Goal: Task Accomplishment & Management: Use online tool/utility

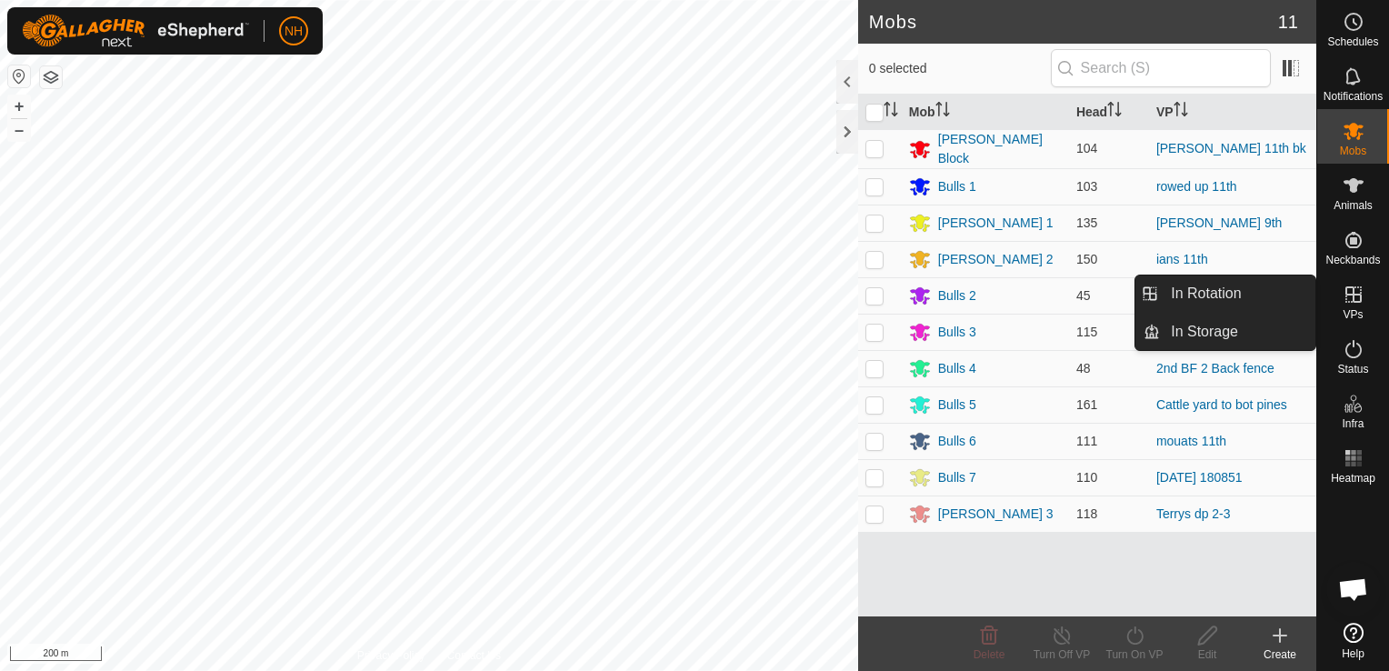
click at [1345, 302] on icon at bounding box center [1353, 294] width 16 height 16
click at [1217, 291] on link "In Rotation" at bounding box center [1237, 293] width 155 height 36
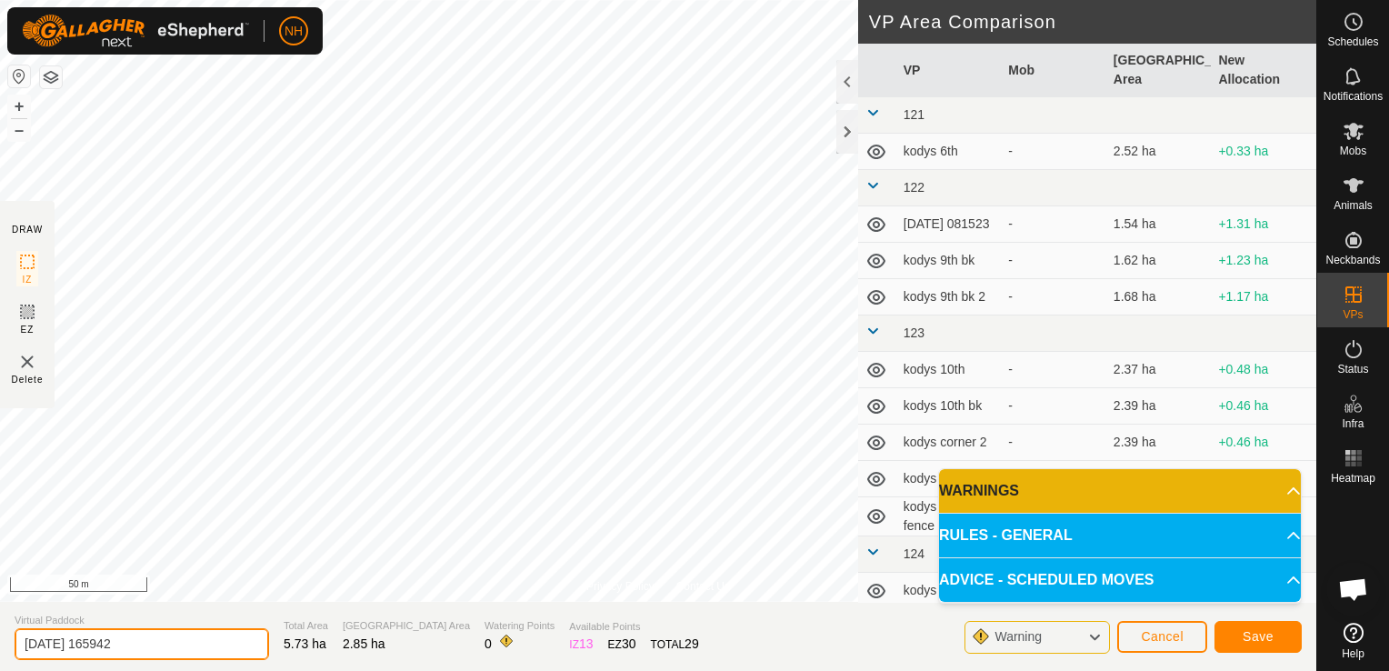
click at [174, 638] on input "[DATE] 165942" at bounding box center [142, 644] width 255 height 32
type input "2"
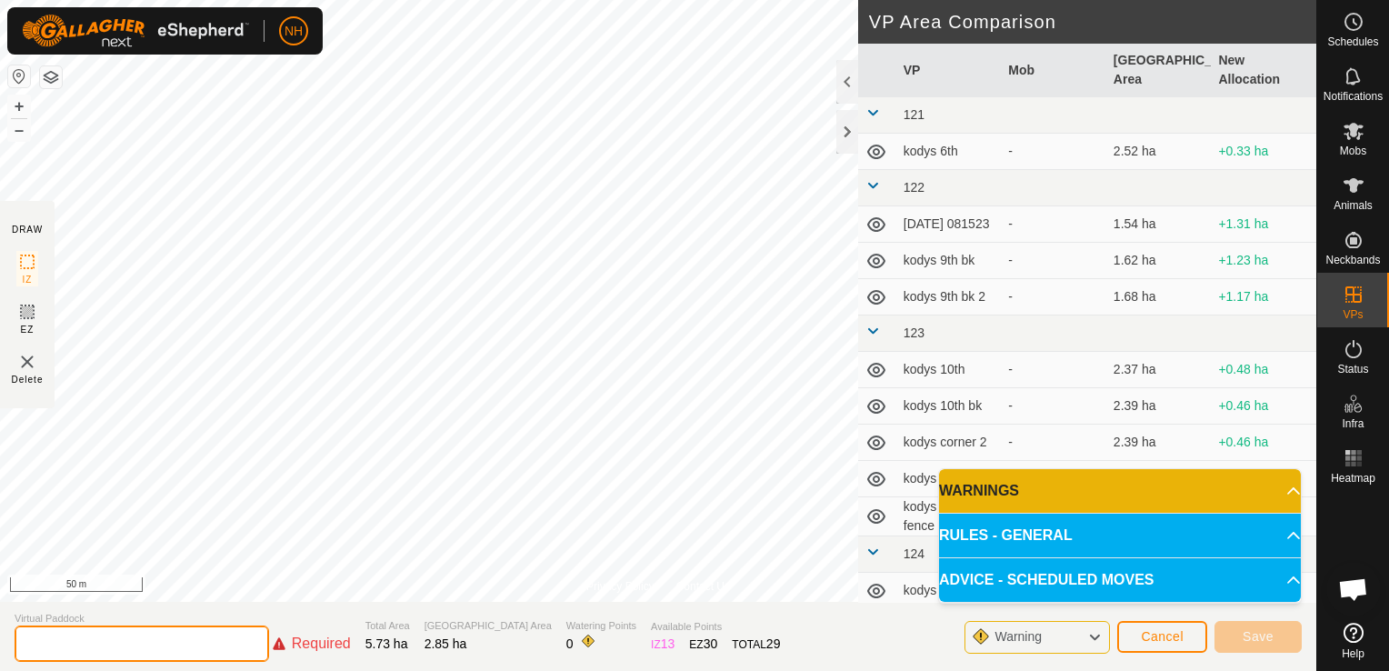
click at [205, 642] on input "text" at bounding box center [142, 643] width 255 height 36
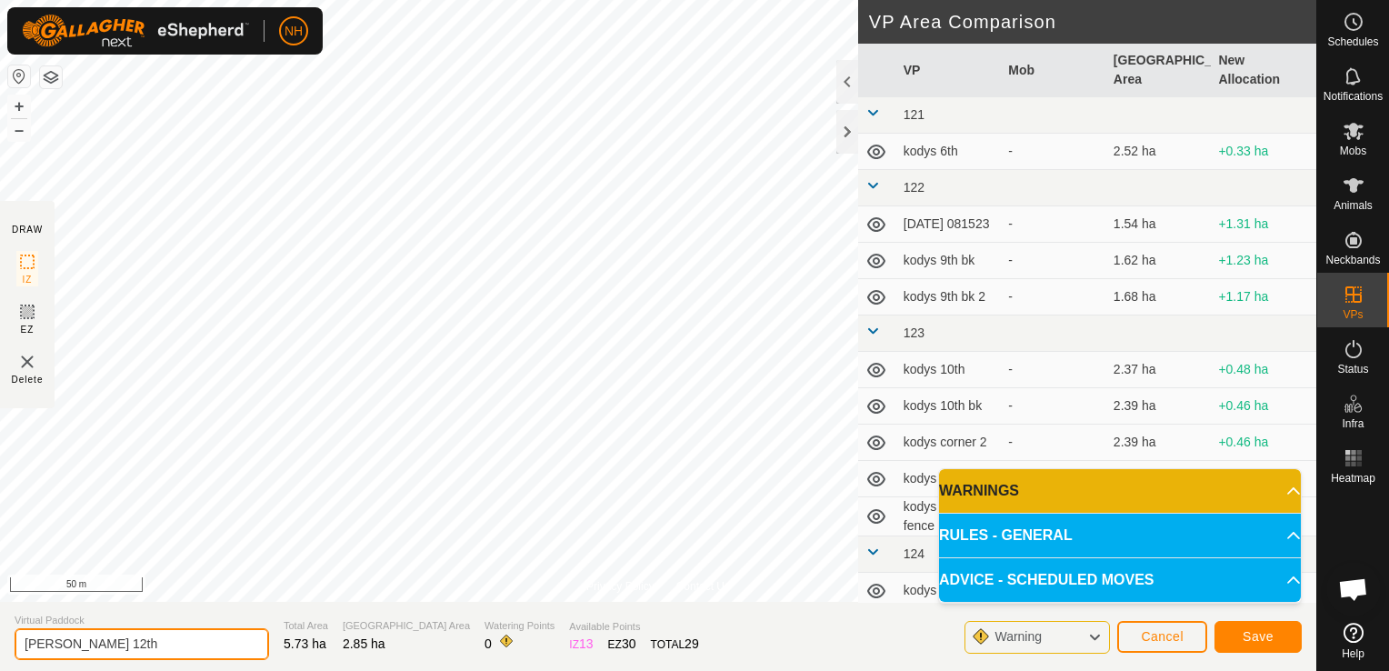
type input "[PERSON_NAME] 12th"
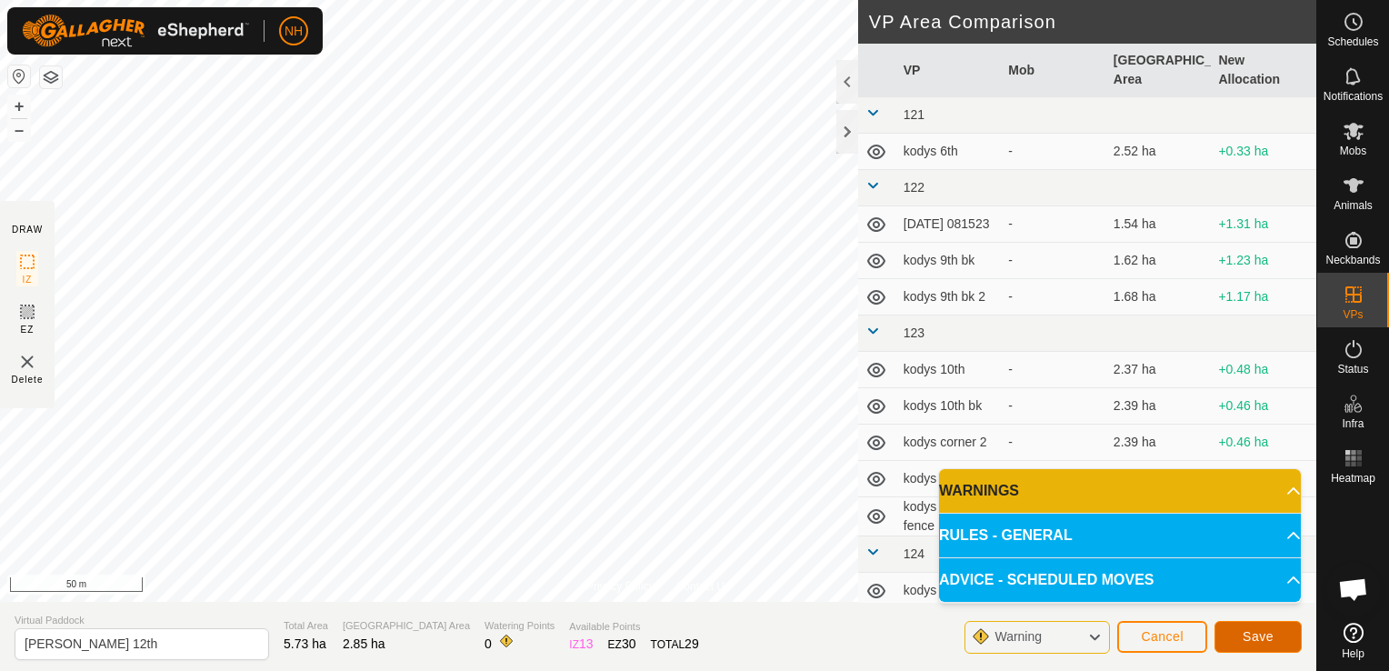
click at [1262, 639] on span "Save" at bounding box center [1258, 636] width 31 height 15
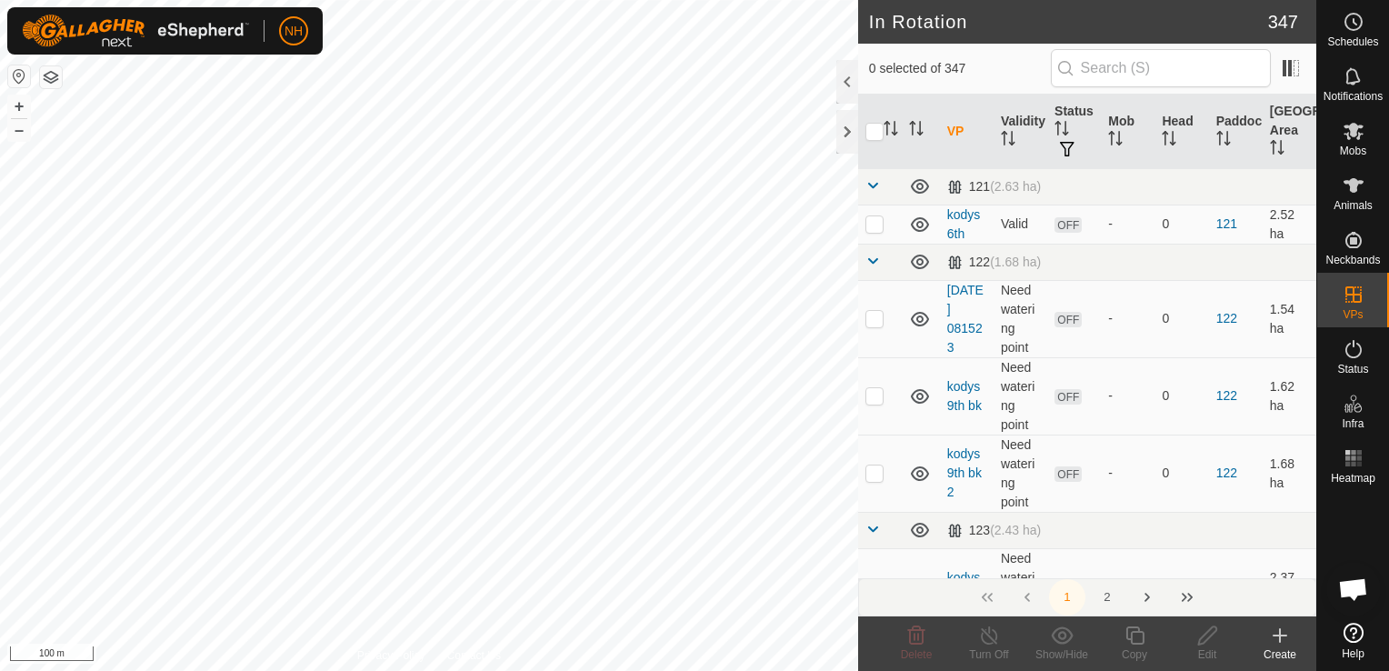
checkbox input "true"
click at [1204, 635] on icon at bounding box center [1207, 635] width 18 height 18
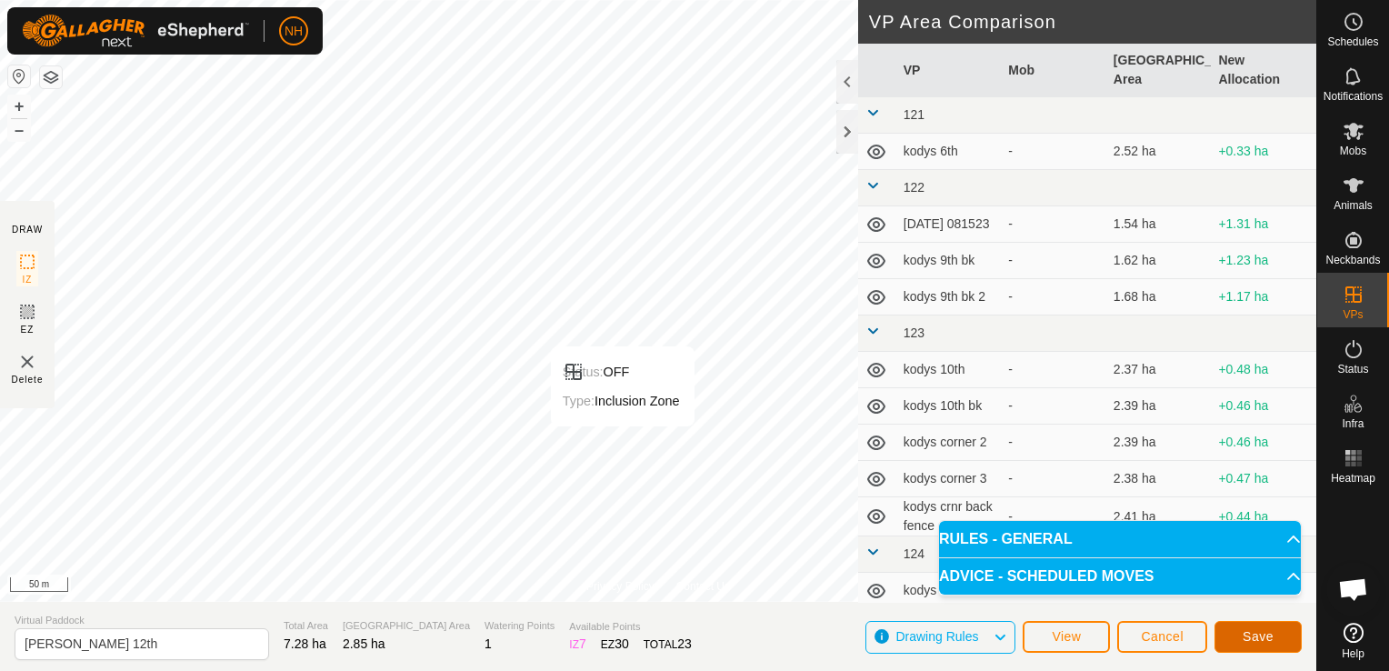
click at [1247, 634] on span "Save" at bounding box center [1258, 636] width 31 height 15
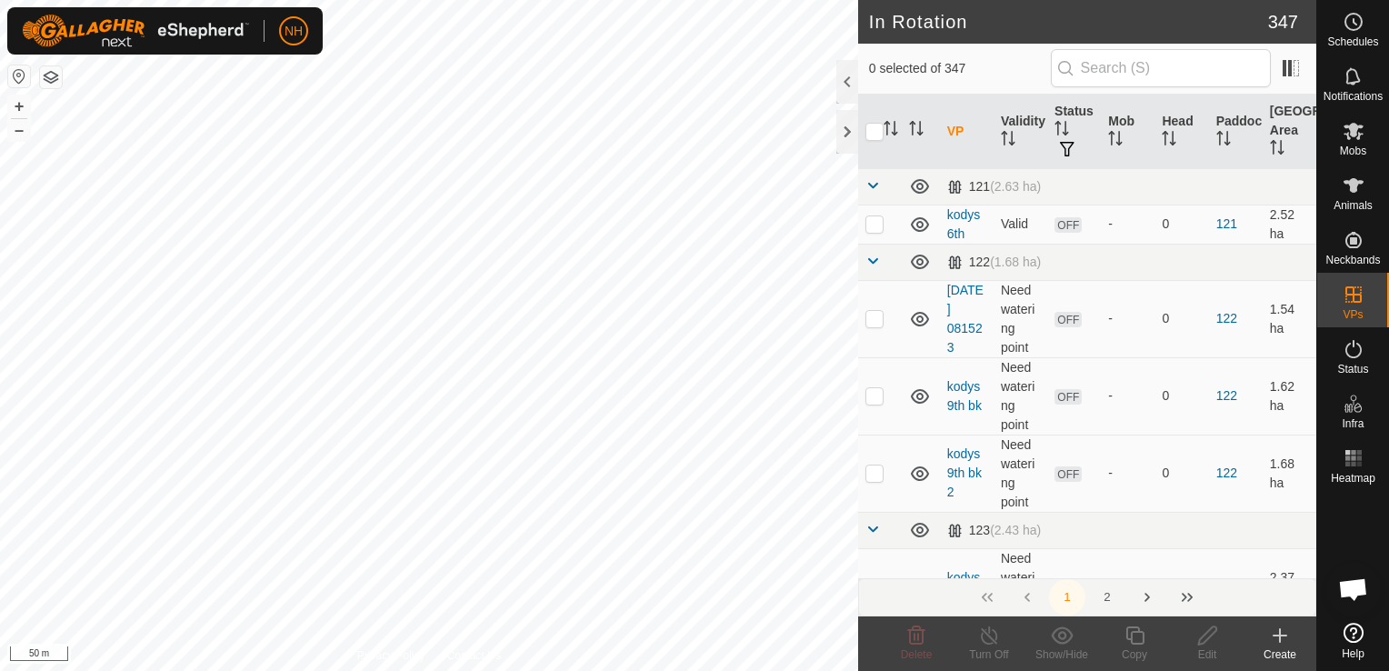
click at [1279, 635] on icon at bounding box center [1280, 635] width 13 height 0
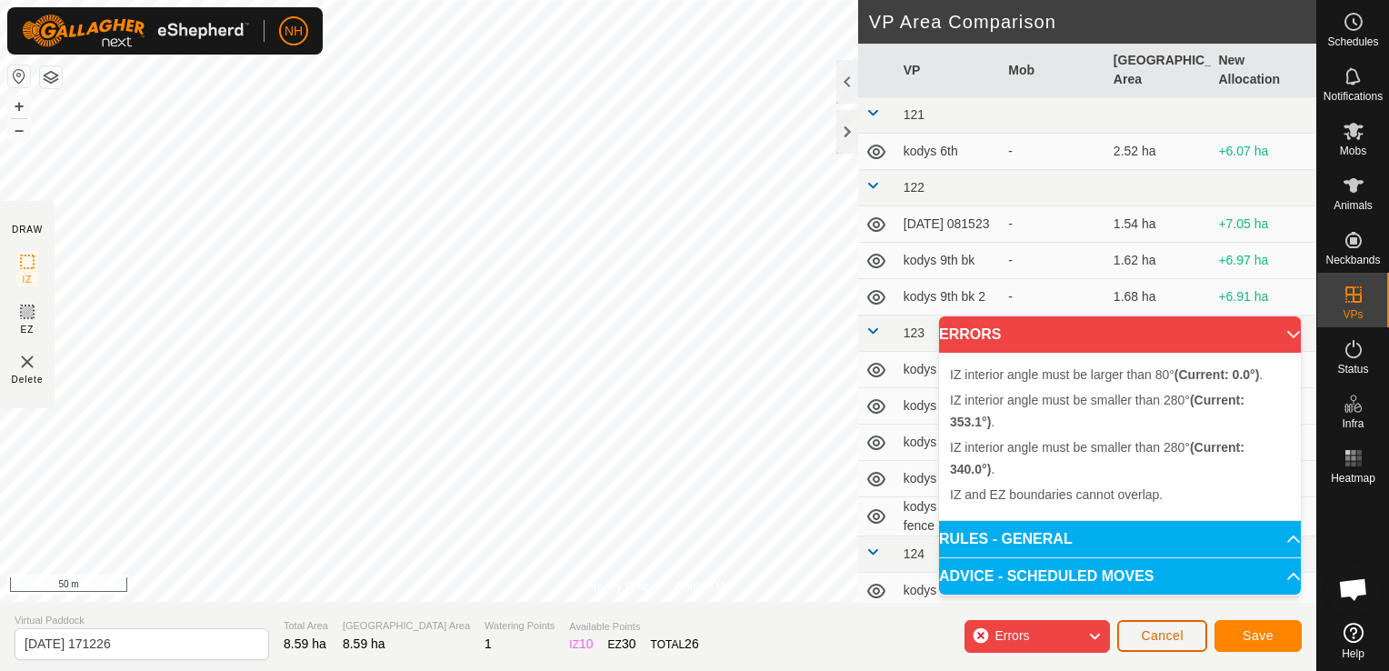
click at [1146, 642] on span "Cancel" at bounding box center [1162, 635] width 43 height 15
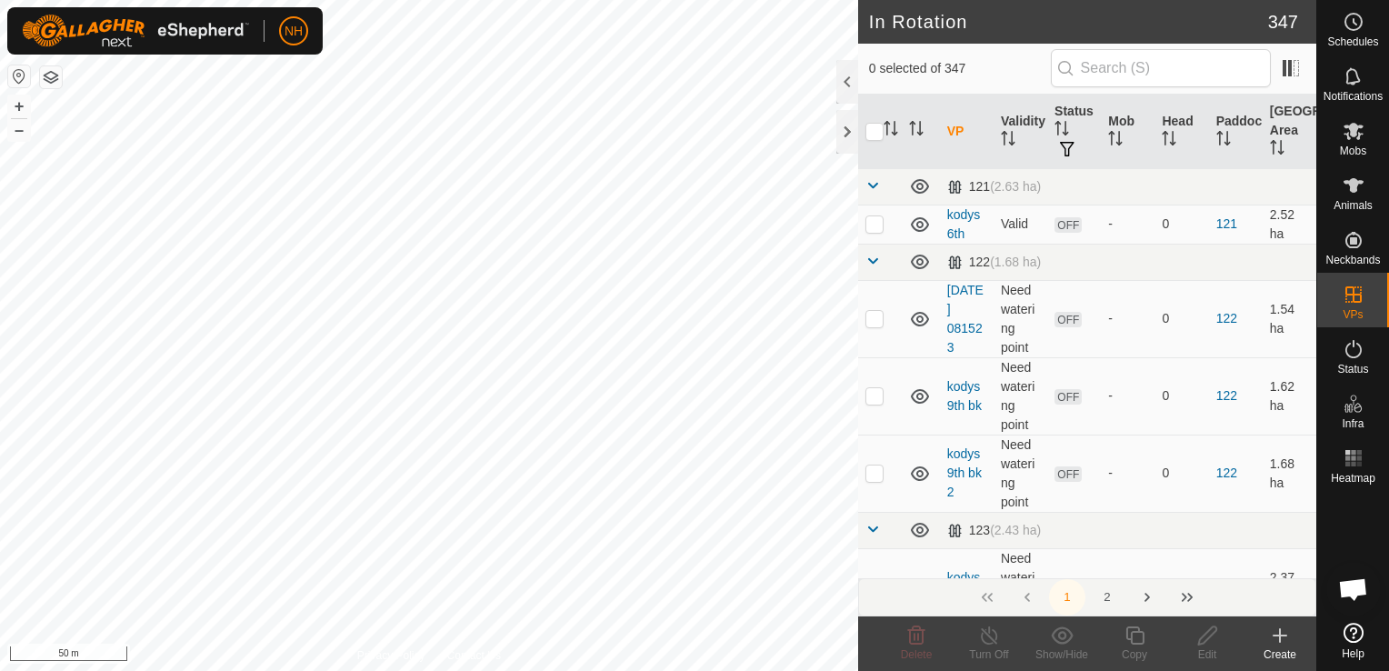
click at [1276, 635] on icon at bounding box center [1280, 635] width 13 height 0
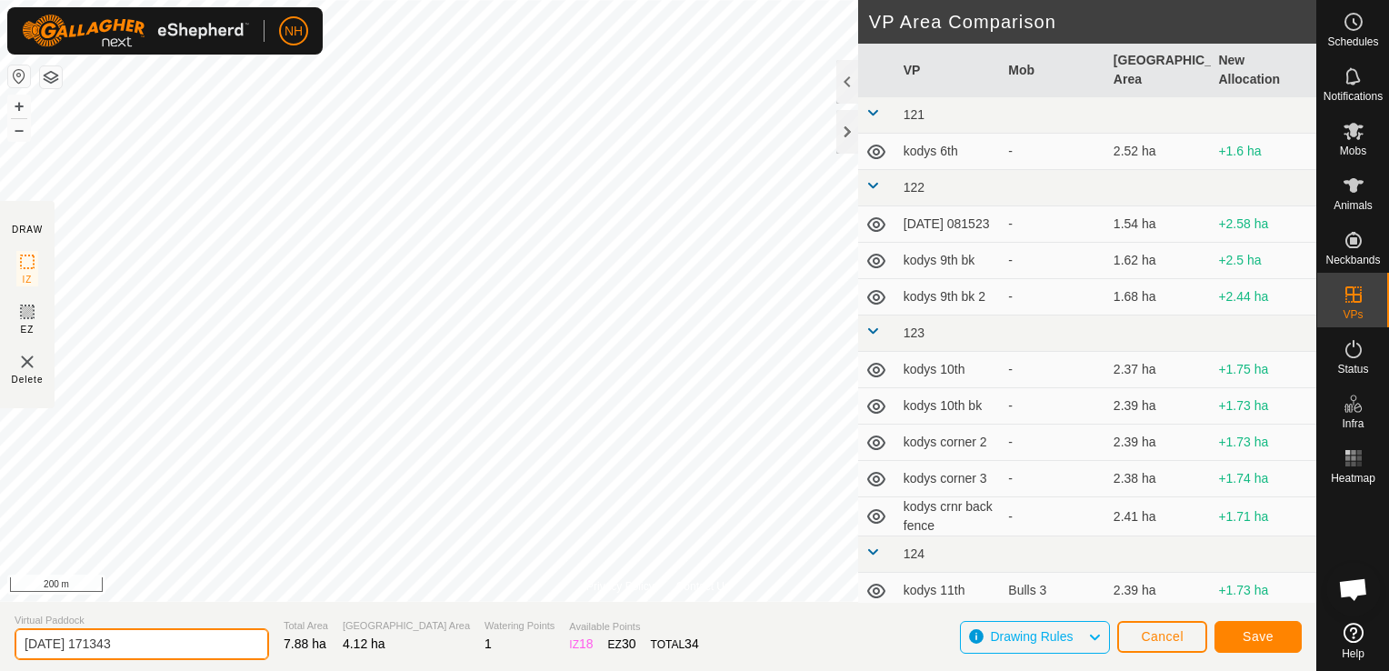
click at [189, 642] on input "[DATE] 171343" at bounding box center [142, 644] width 255 height 32
type input "2"
type input "ians 13th"
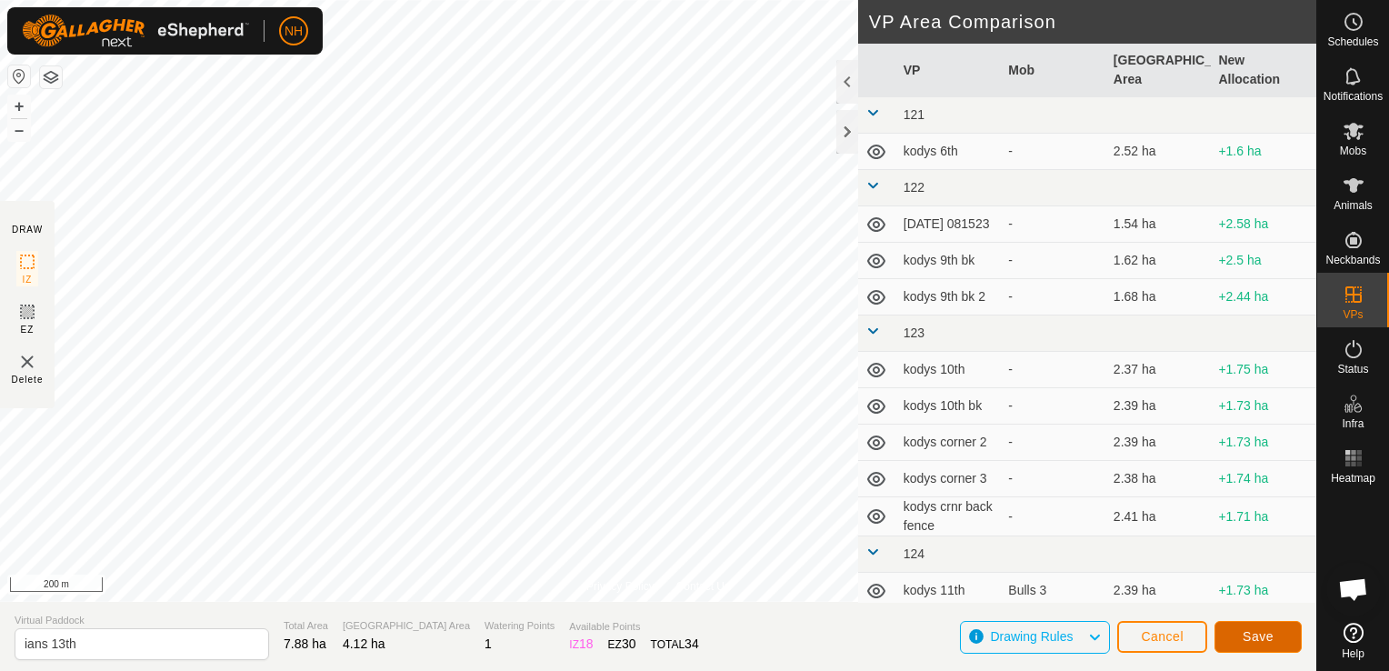
click at [1277, 637] on button "Save" at bounding box center [1257, 637] width 87 height 32
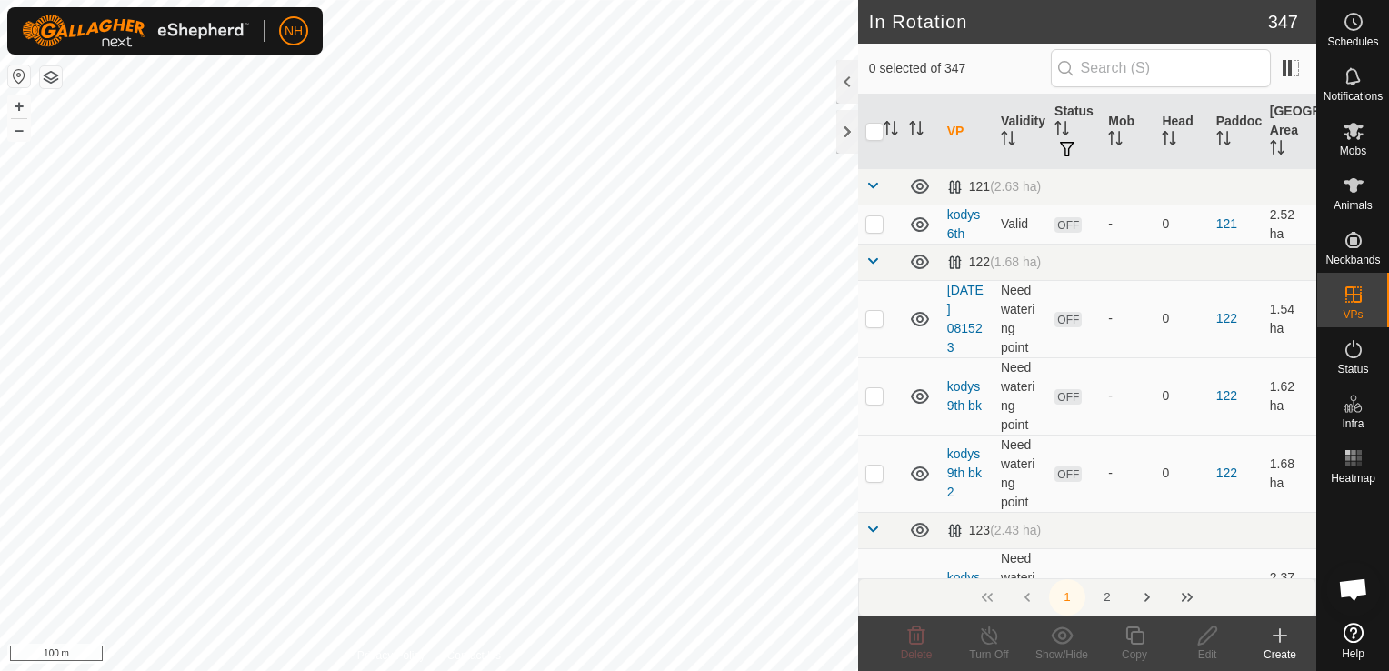
click at [1274, 635] on icon at bounding box center [1280, 635] width 13 height 0
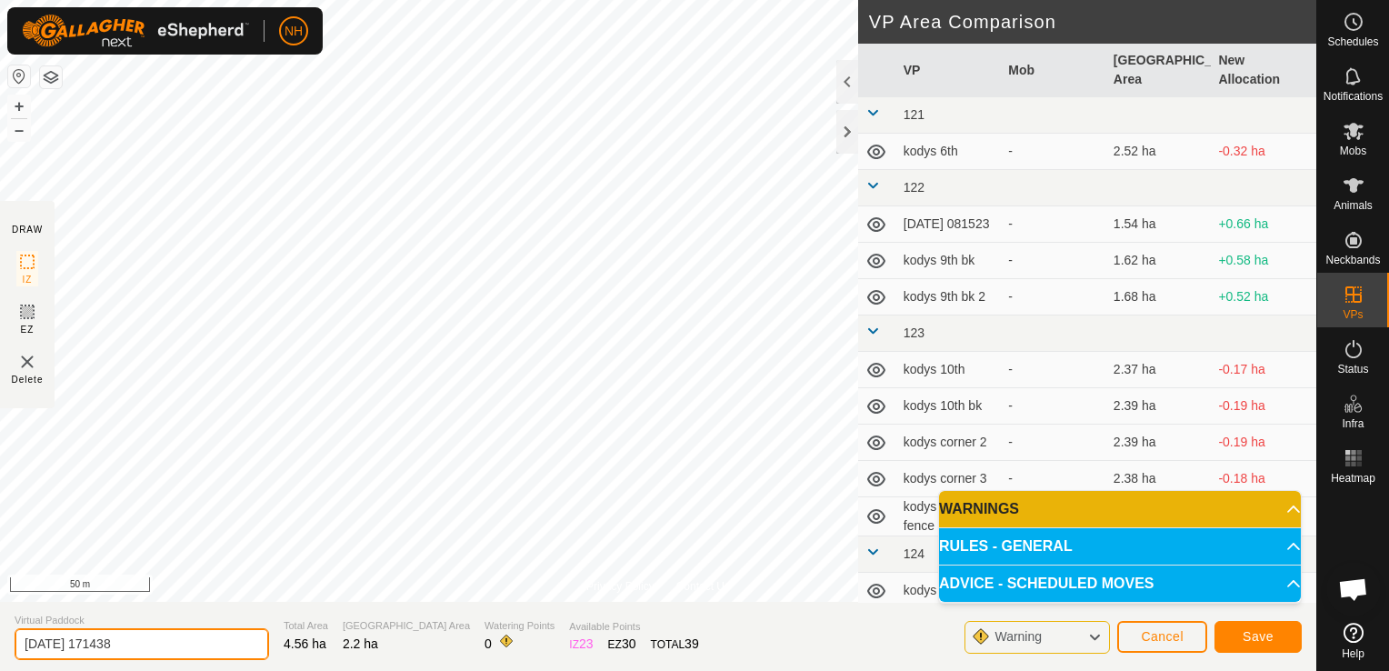
click at [208, 648] on input "[DATE] 171438" at bounding box center [142, 644] width 255 height 32
type input "2"
type input "mouats 12th"
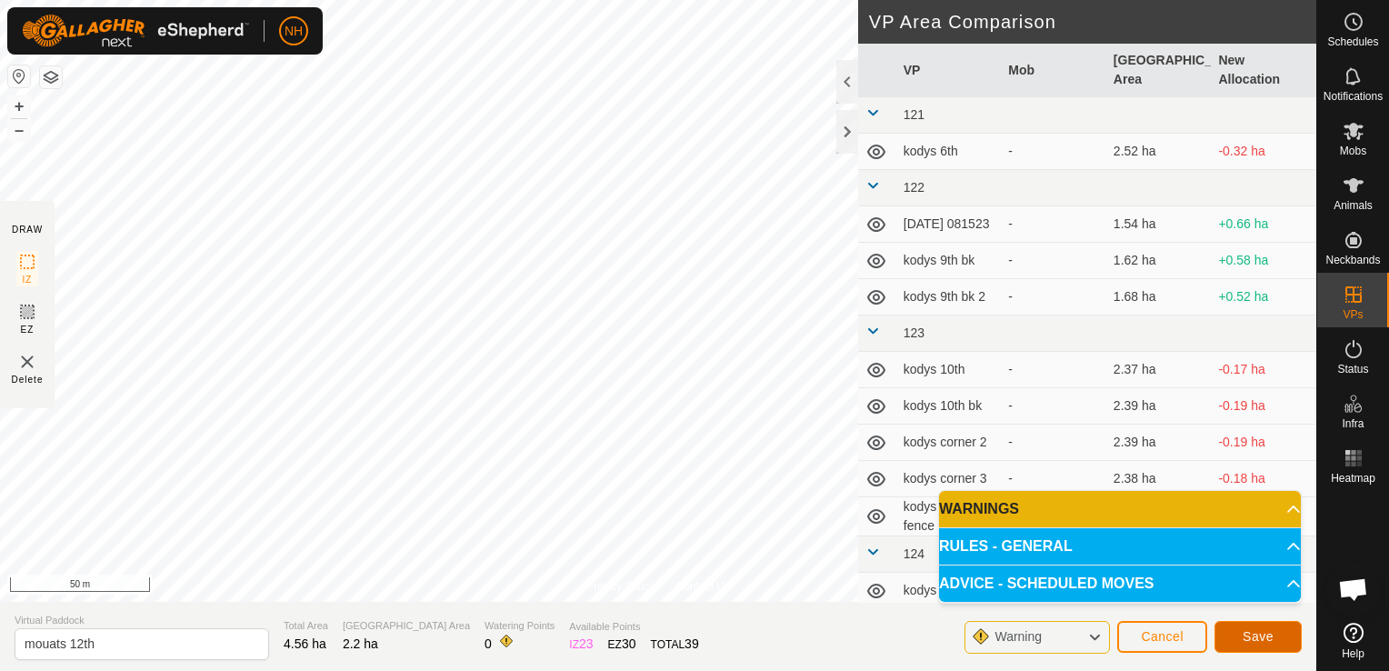
click at [1268, 633] on span "Save" at bounding box center [1258, 636] width 31 height 15
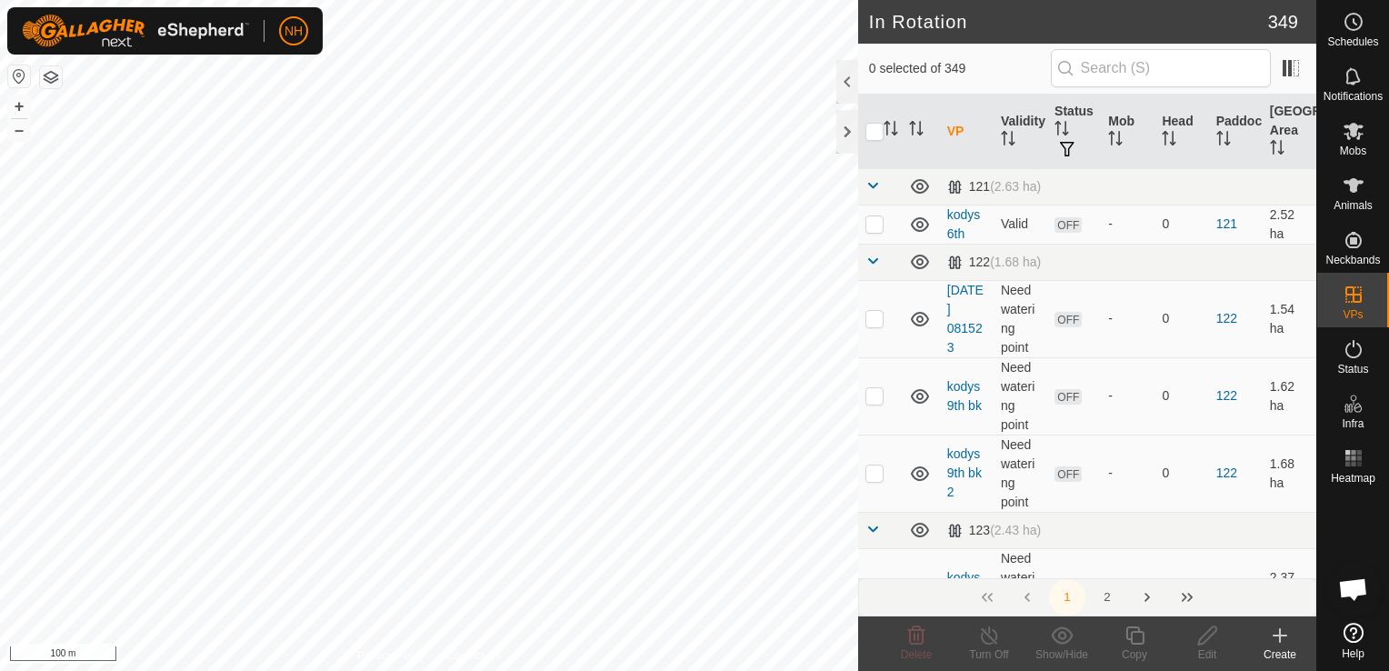
click at [1278, 642] on icon at bounding box center [1280, 636] width 22 height 22
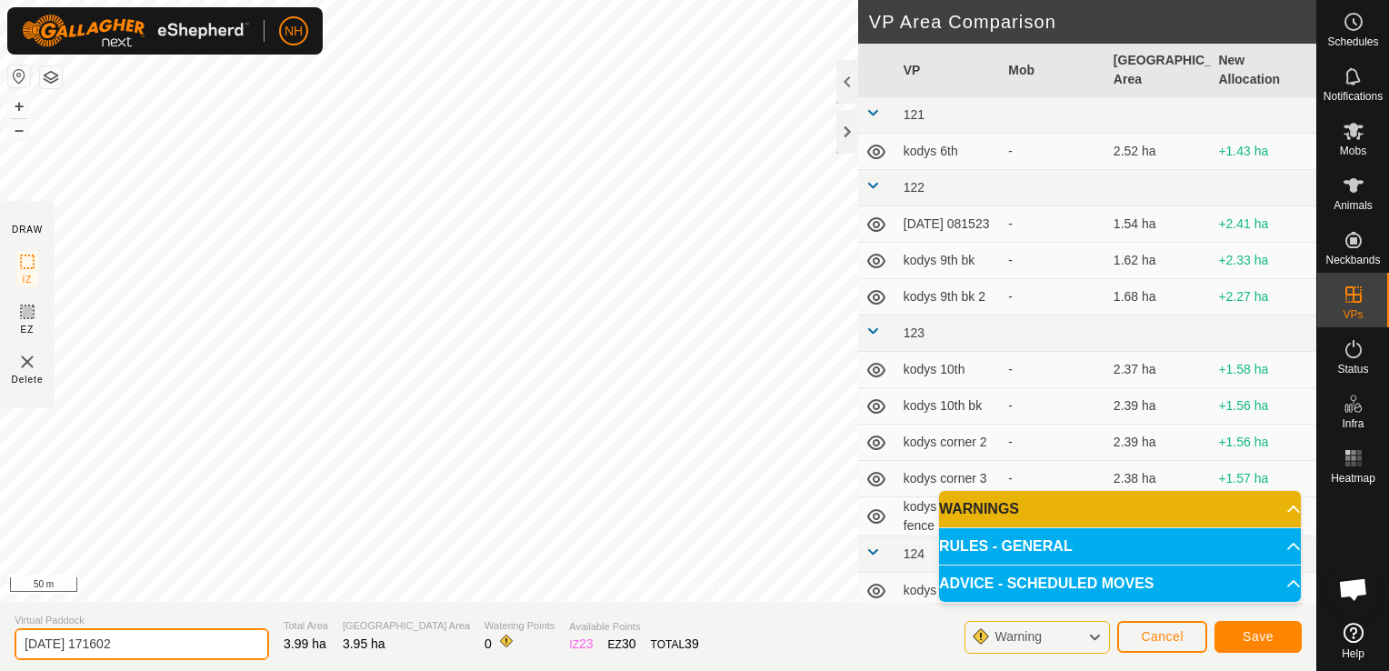
click at [176, 649] on input "[DATE] 171602" at bounding box center [142, 644] width 255 height 32
type input "2"
type input "mouats 13th"
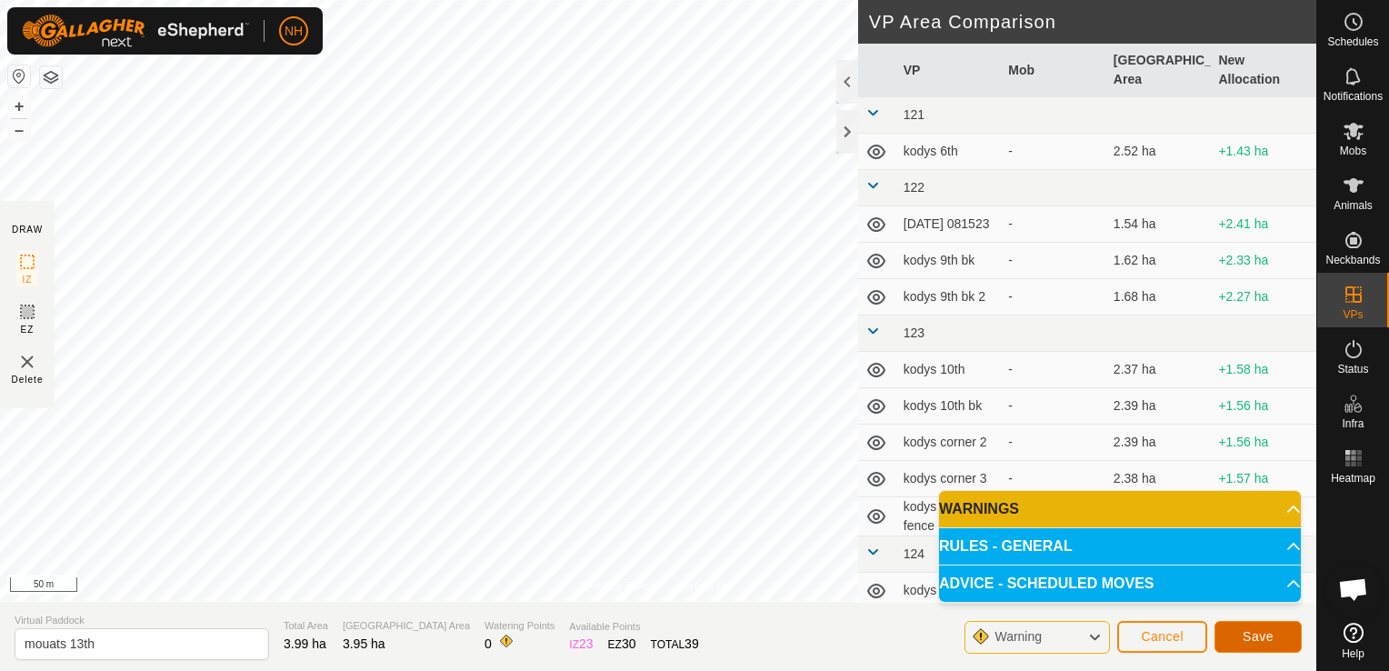
click at [1254, 638] on span "Save" at bounding box center [1258, 636] width 31 height 15
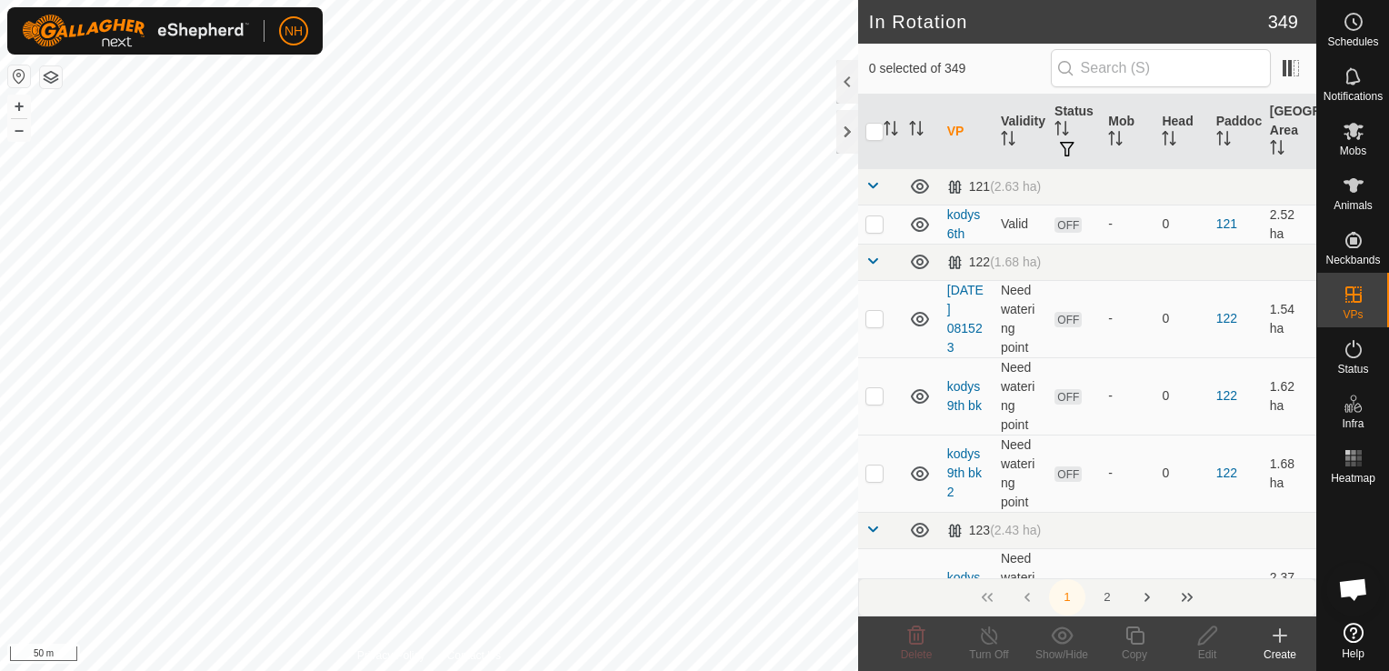
click at [1280, 649] on div "Create" at bounding box center [1280, 654] width 73 height 16
